Goal: Task Accomplishment & Management: Manage account settings

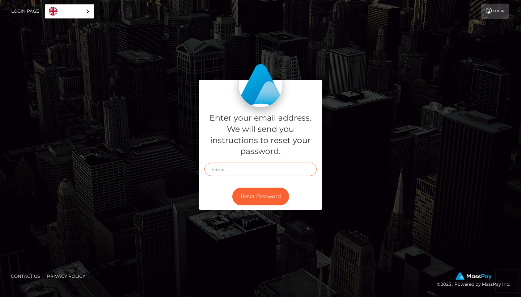
type input "[EMAIL_ADDRESS][DOMAIN_NAME]"
type input "mistressrose1990@hotmail.com"
type input "[EMAIL_ADDRESS][DOMAIN_NAME]"
type input "mistressrose1990@hotmail.com"
type input "[EMAIL_ADDRESS][DOMAIN_NAME]"
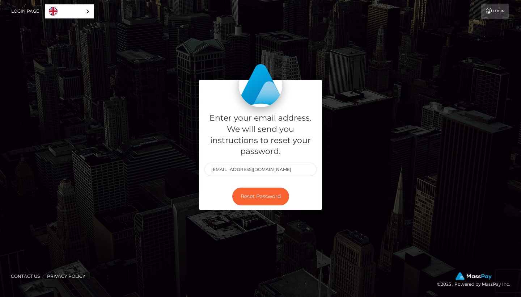
click at [495, 13] on link "Login" at bounding box center [496, 11] width 28 height 15
